Goal: Participate in discussion

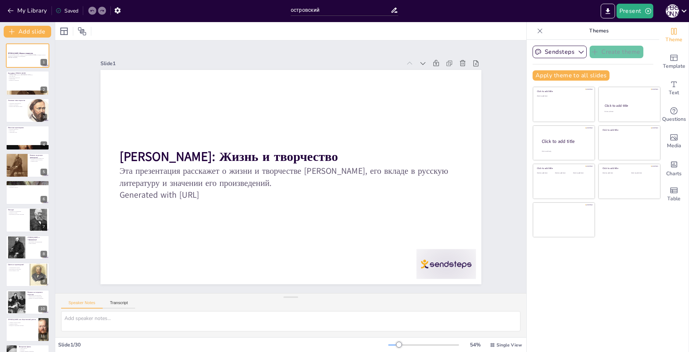
checkbox input "true"
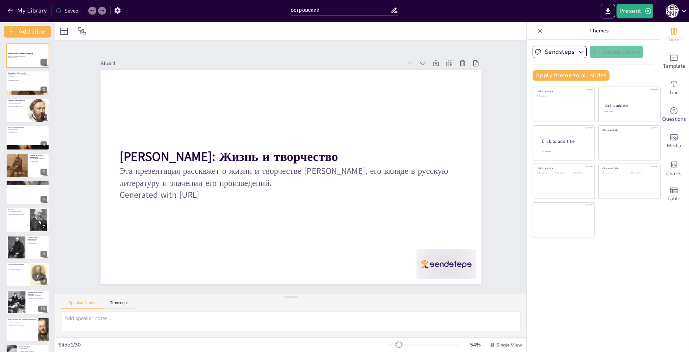
checkbox input "true"
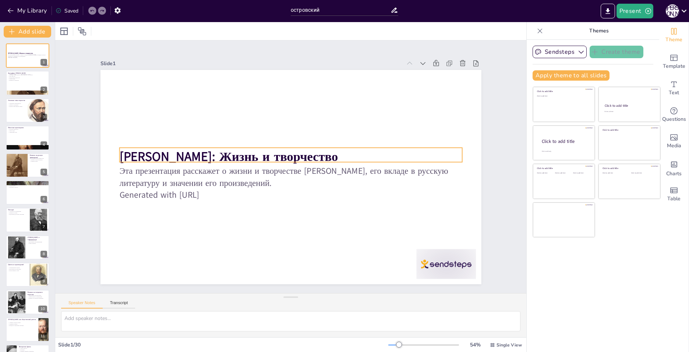
checkbox input "true"
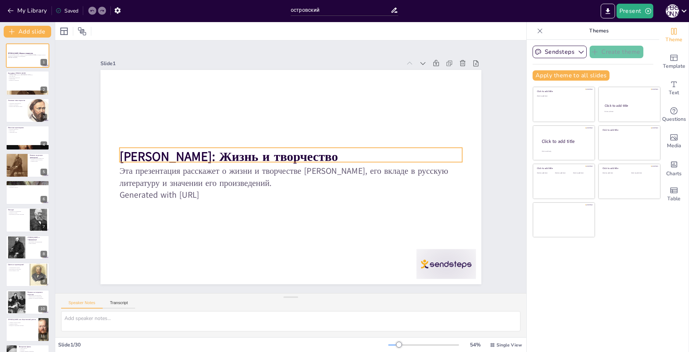
checkbox input "true"
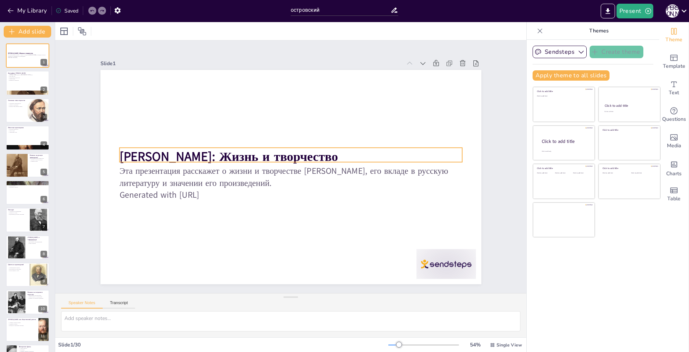
checkbox input "true"
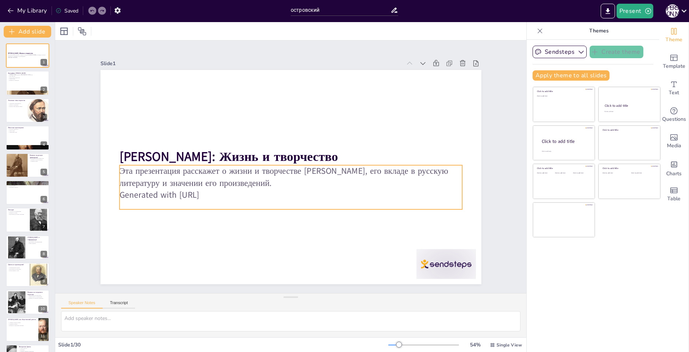
checkbox input "true"
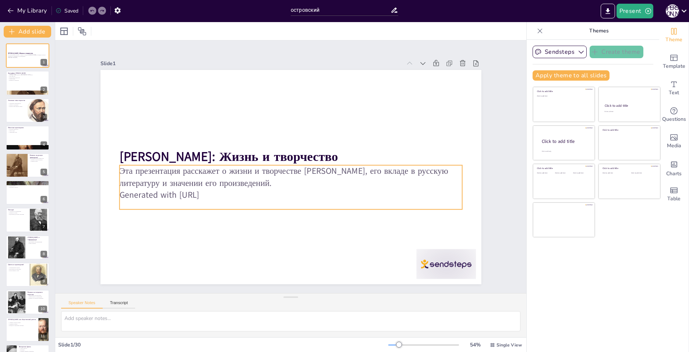
checkbox input "true"
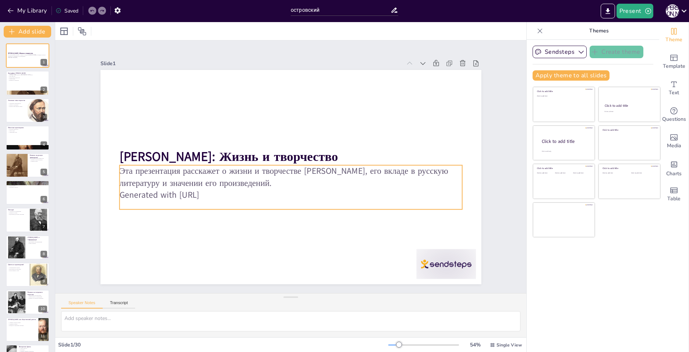
checkbox input "true"
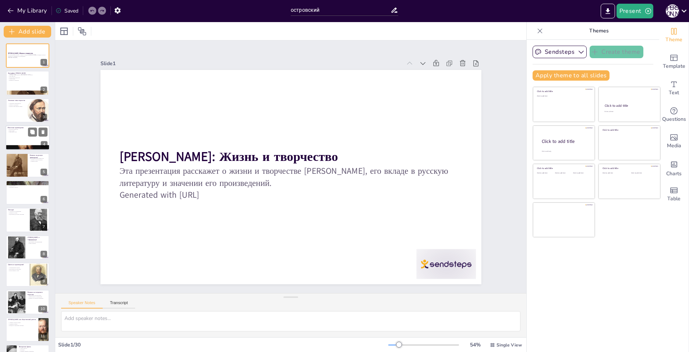
checkbox input "true"
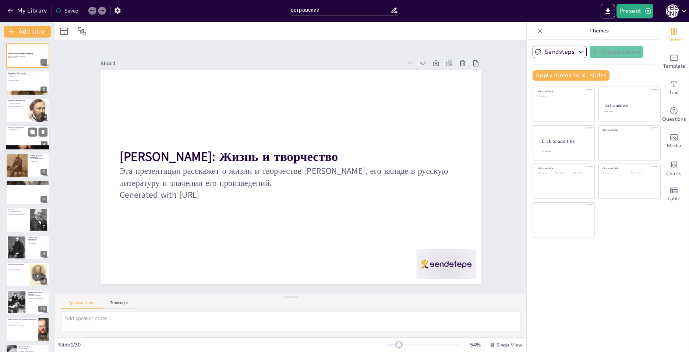
checkbox input "true"
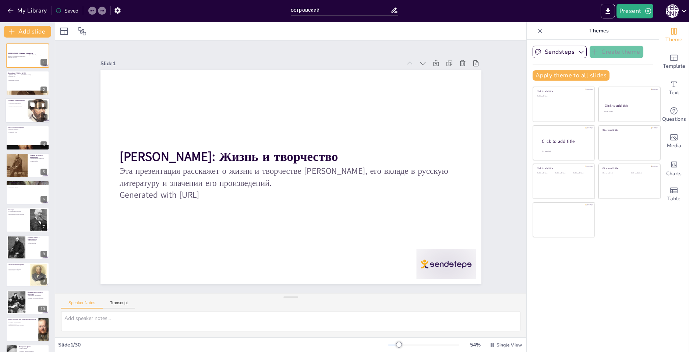
checkbox input "true"
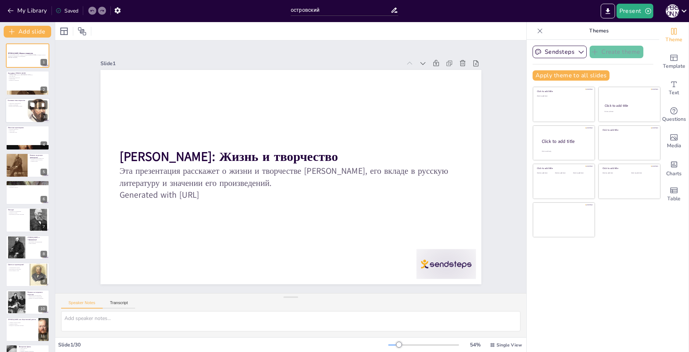
checkbox input "true"
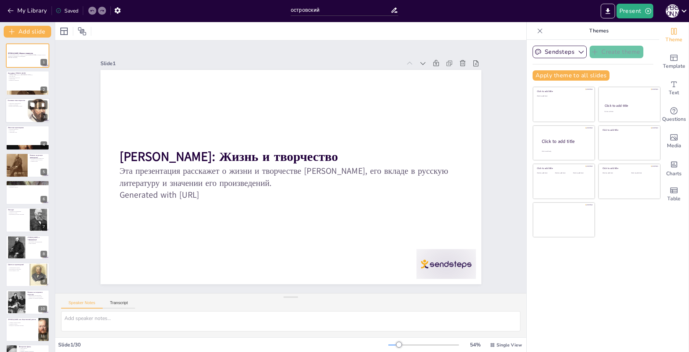
checkbox input "true"
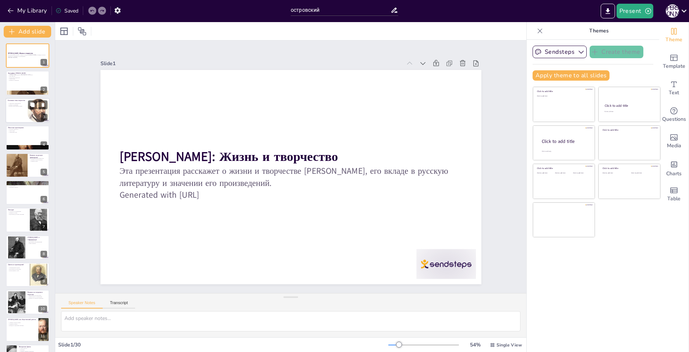
checkbox input "true"
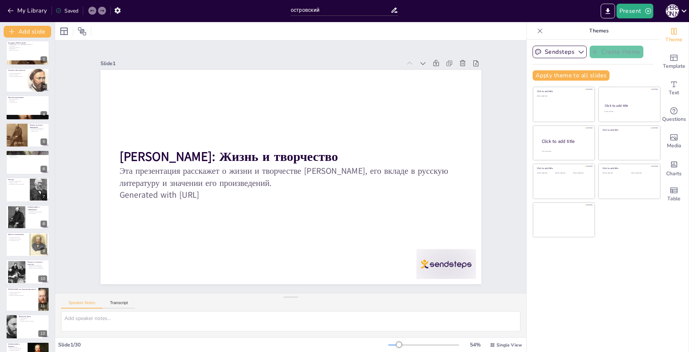
checkbox input "true"
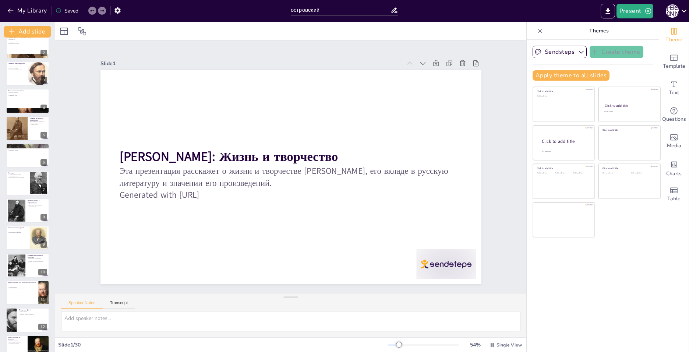
checkbox input "true"
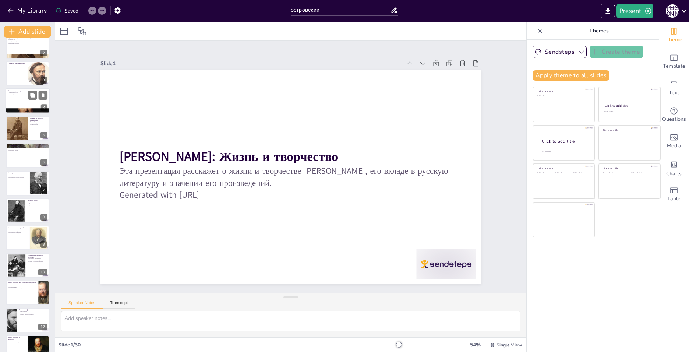
checkbox input "true"
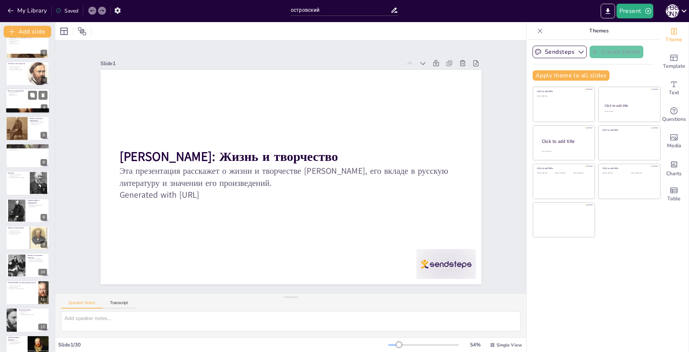
checkbox input "true"
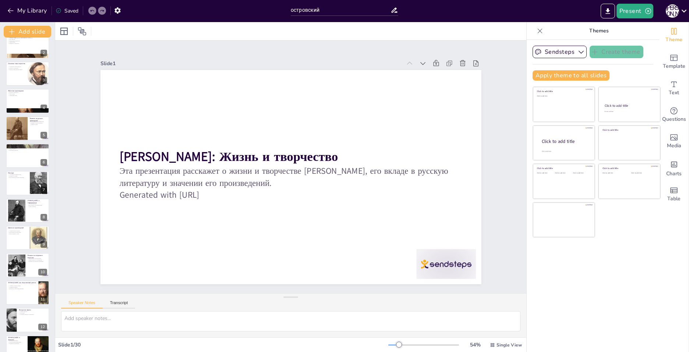
checkbox input "true"
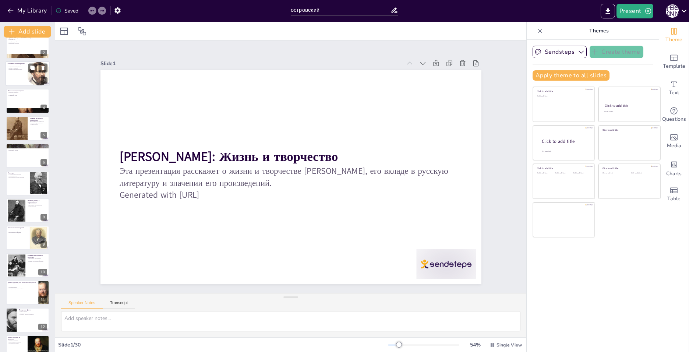
checkbox input "true"
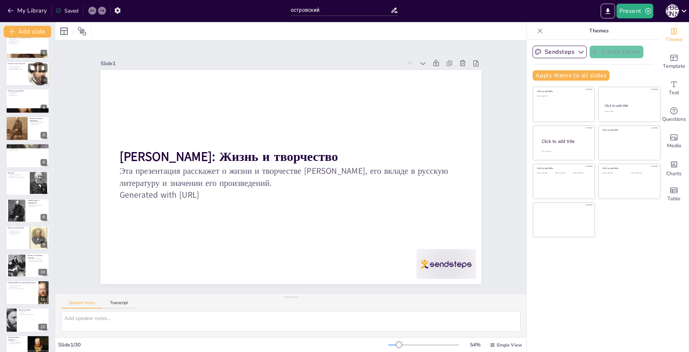
checkbox input "true"
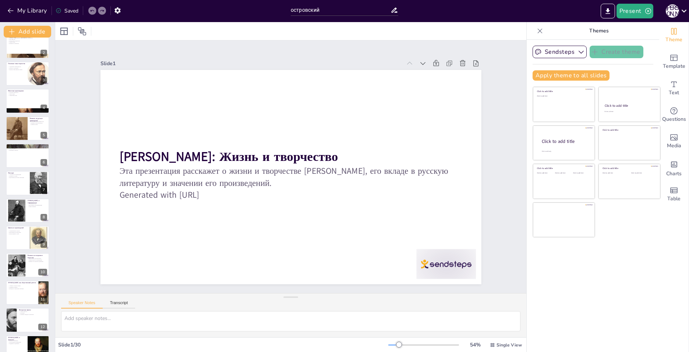
checkbox input "true"
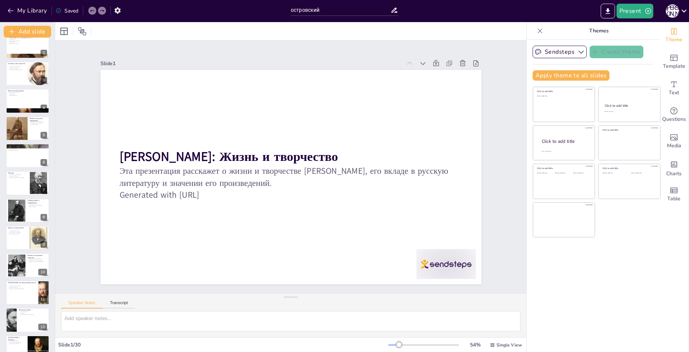
checkbox input "true"
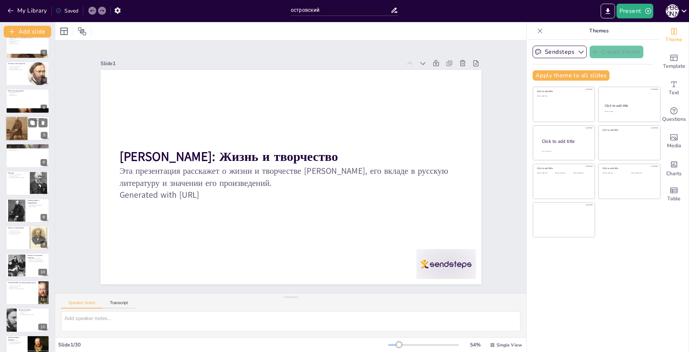
checkbox input "true"
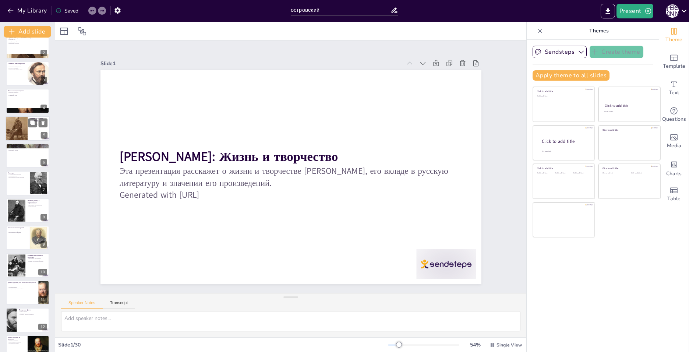
checkbox input "true"
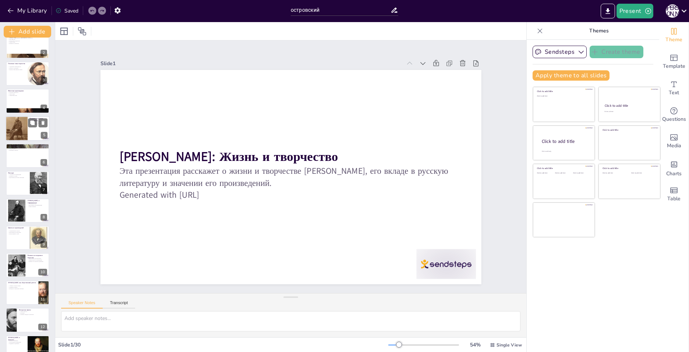
scroll to position [17, 0]
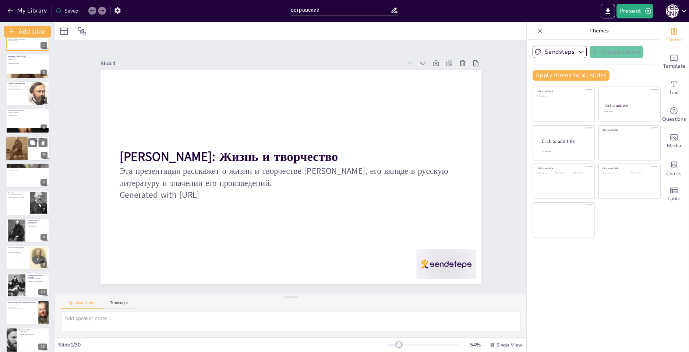
checkbox input "true"
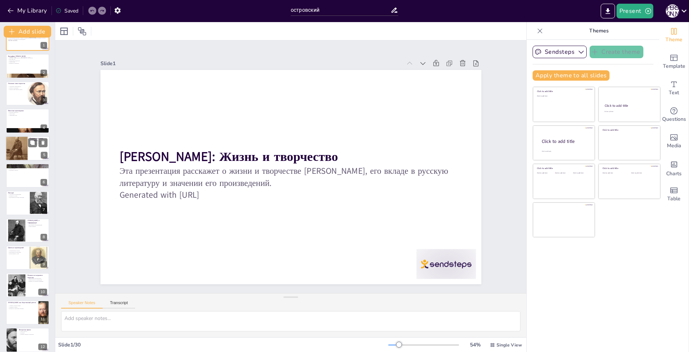
scroll to position [0, 0]
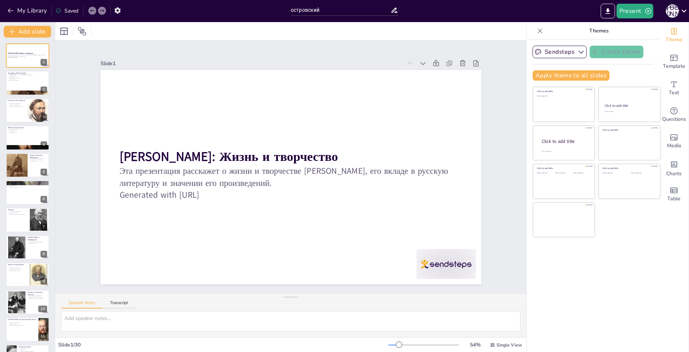
checkbox input "true"
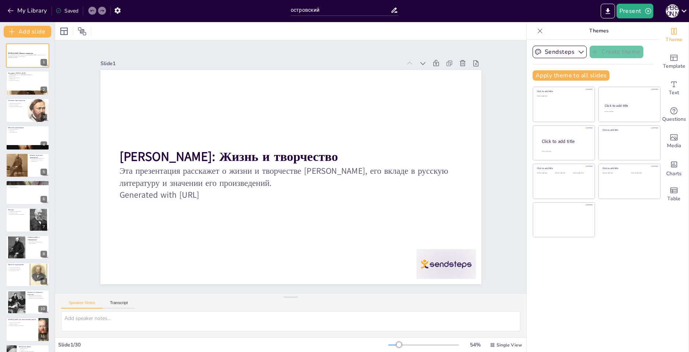
checkbox input "true"
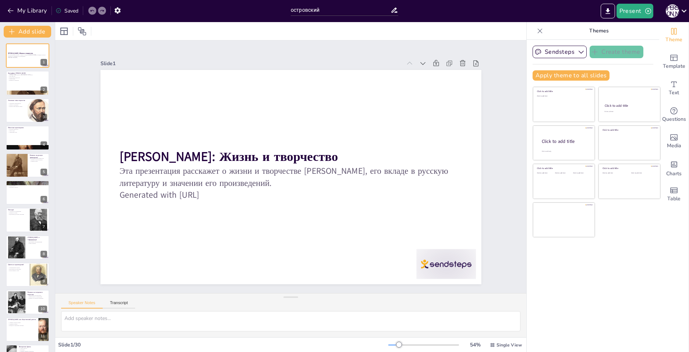
checkbox input "true"
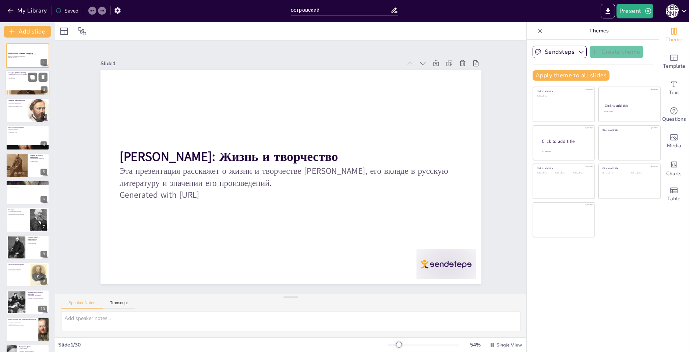
checkbox input "true"
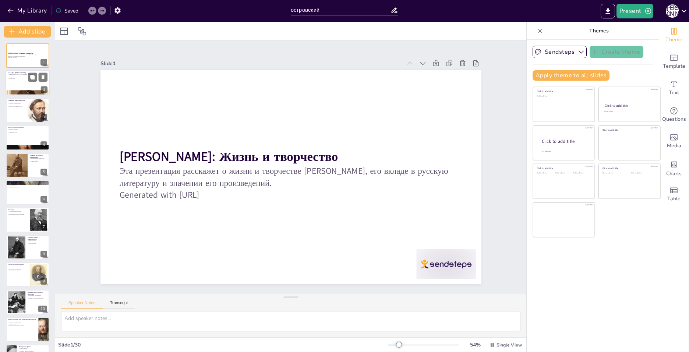
checkbox input "true"
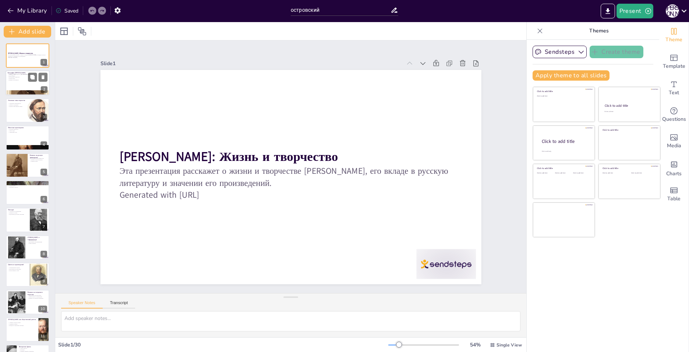
click at [26, 89] on div at bounding box center [28, 83] width 44 height 25
checkbox input "true"
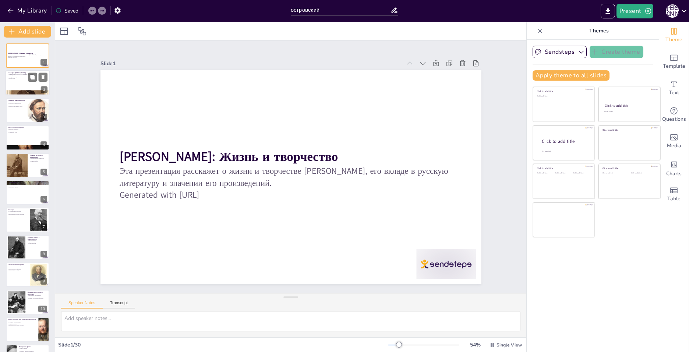
checkbox input "true"
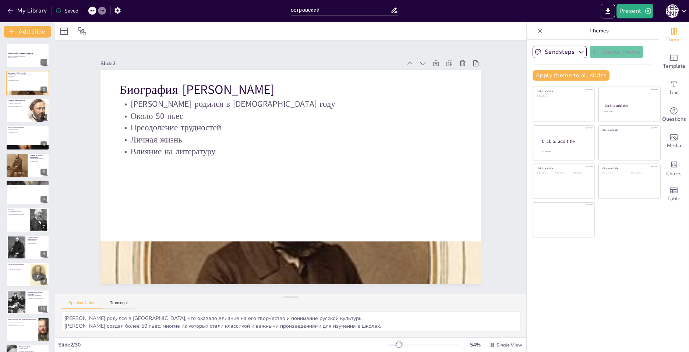
checkbox input "true"
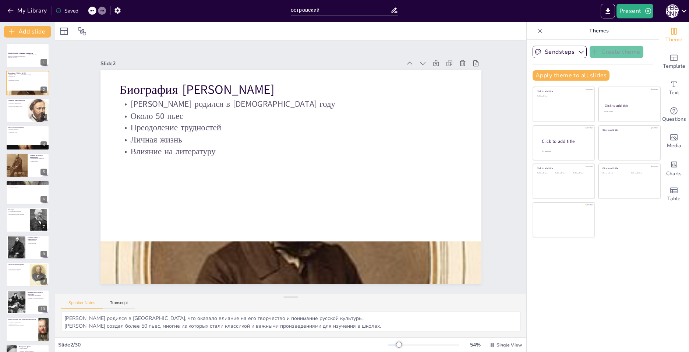
checkbox input "true"
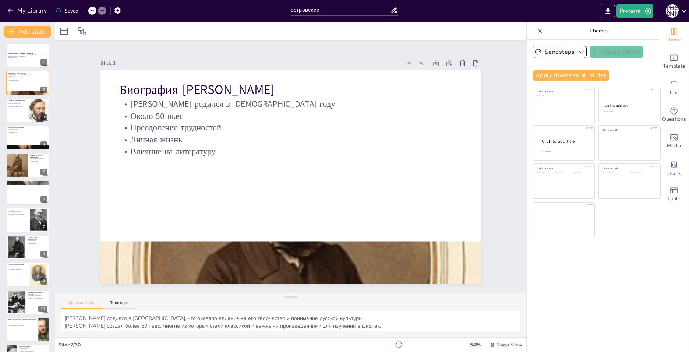
checkbox input "true"
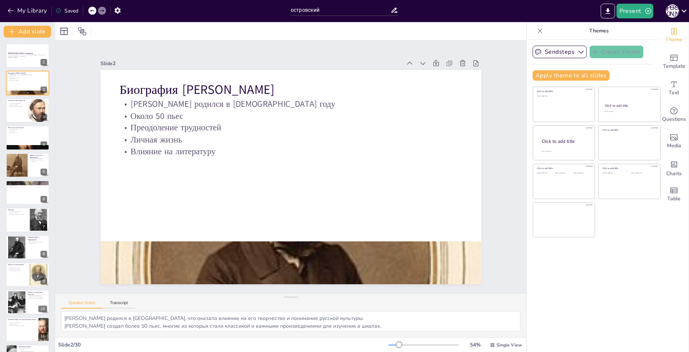
checkbox input "true"
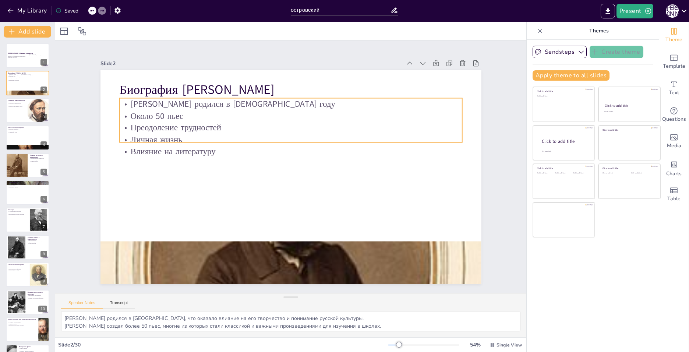
checkbox input "true"
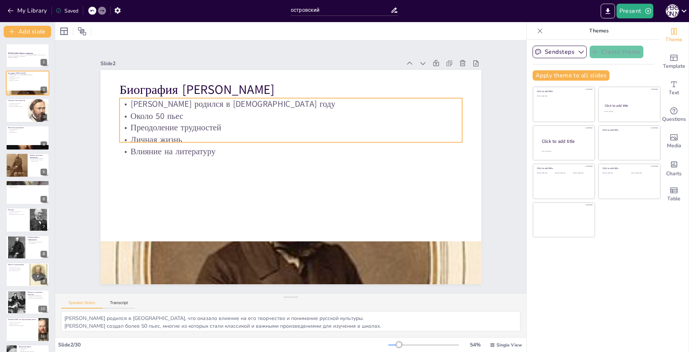
checkbox input "true"
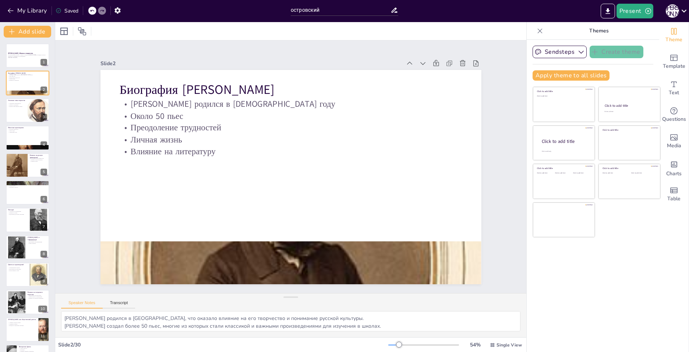
checkbox input "true"
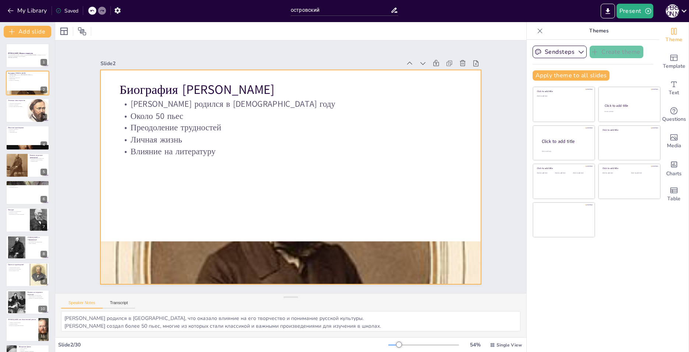
checkbox input "true"
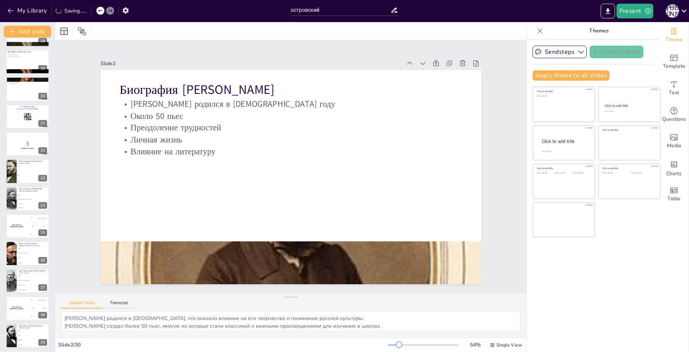
scroll to position [515, 0]
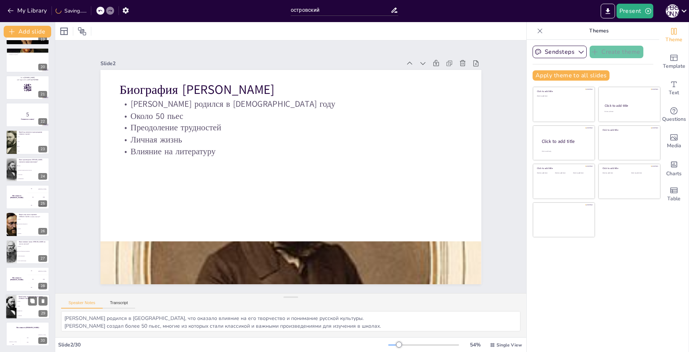
click at [24, 306] on span "Проза" at bounding box center [34, 305] width 32 height 1
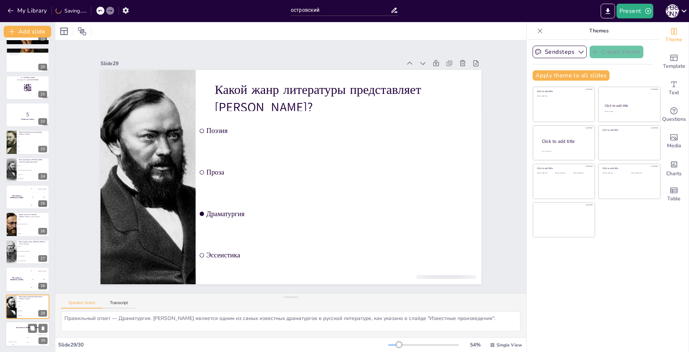
click at [24, 331] on div "The winner is [PERSON_NAME]" at bounding box center [28, 327] width 44 height 13
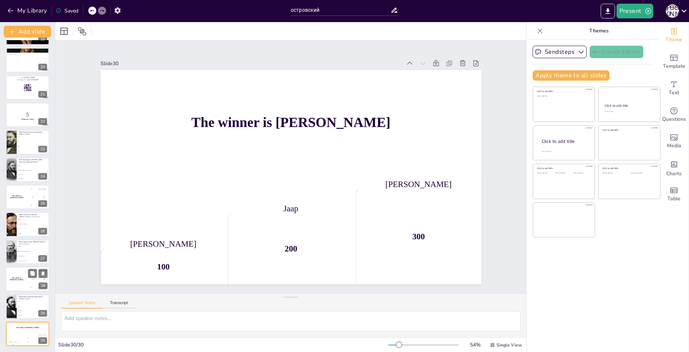
click at [20, 275] on div "The winner is [PERSON_NAME]" at bounding box center [17, 278] width 22 height 25
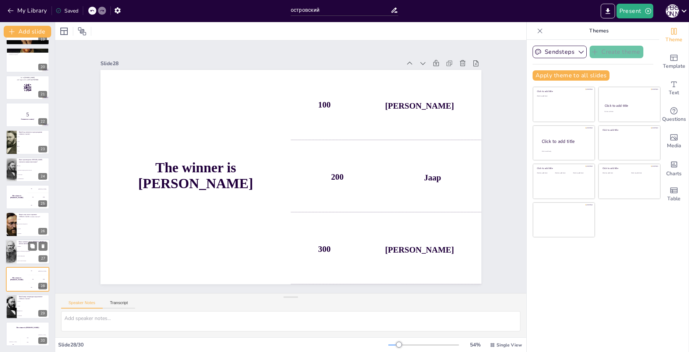
click at [26, 246] on span "Никакого" at bounding box center [34, 246] width 32 height 1
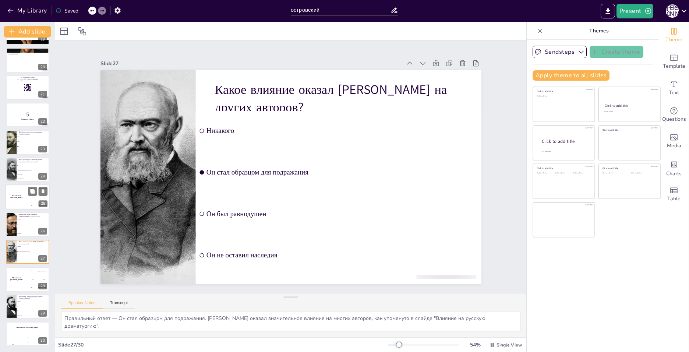
click at [32, 209] on div "The winner is [PERSON_NAME] 🏆 100 Hasan 200 Jaap 300 Niels 25" at bounding box center [28, 196] width 44 height 25
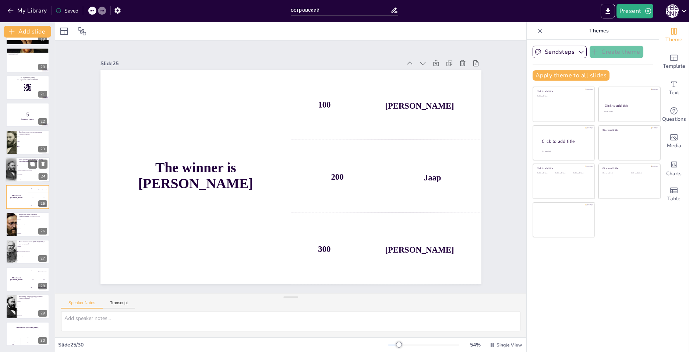
click at [33, 170] on span ""На всякого мудреца довольно простоты"" at bounding box center [34, 170] width 32 height 1
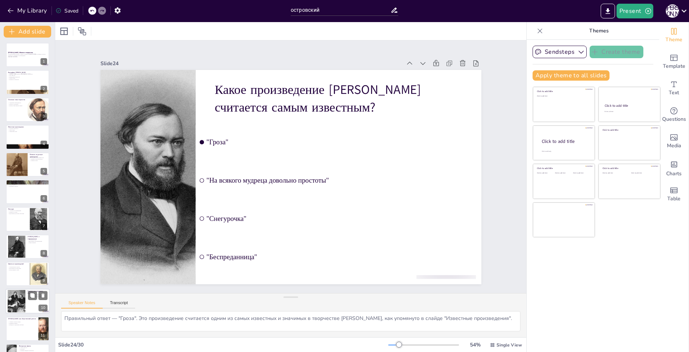
scroll to position [0, 0]
click at [20, 187] on p "Проблемы и радости" at bounding box center [28, 186] width 40 height 1
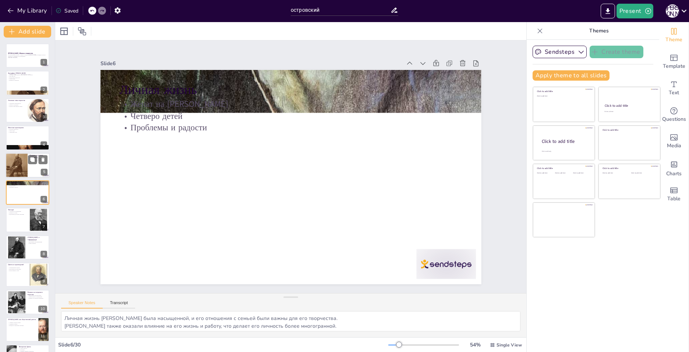
click at [20, 168] on div at bounding box center [17, 165] width 22 height 27
